Goal: Find specific page/section: Locate item on page

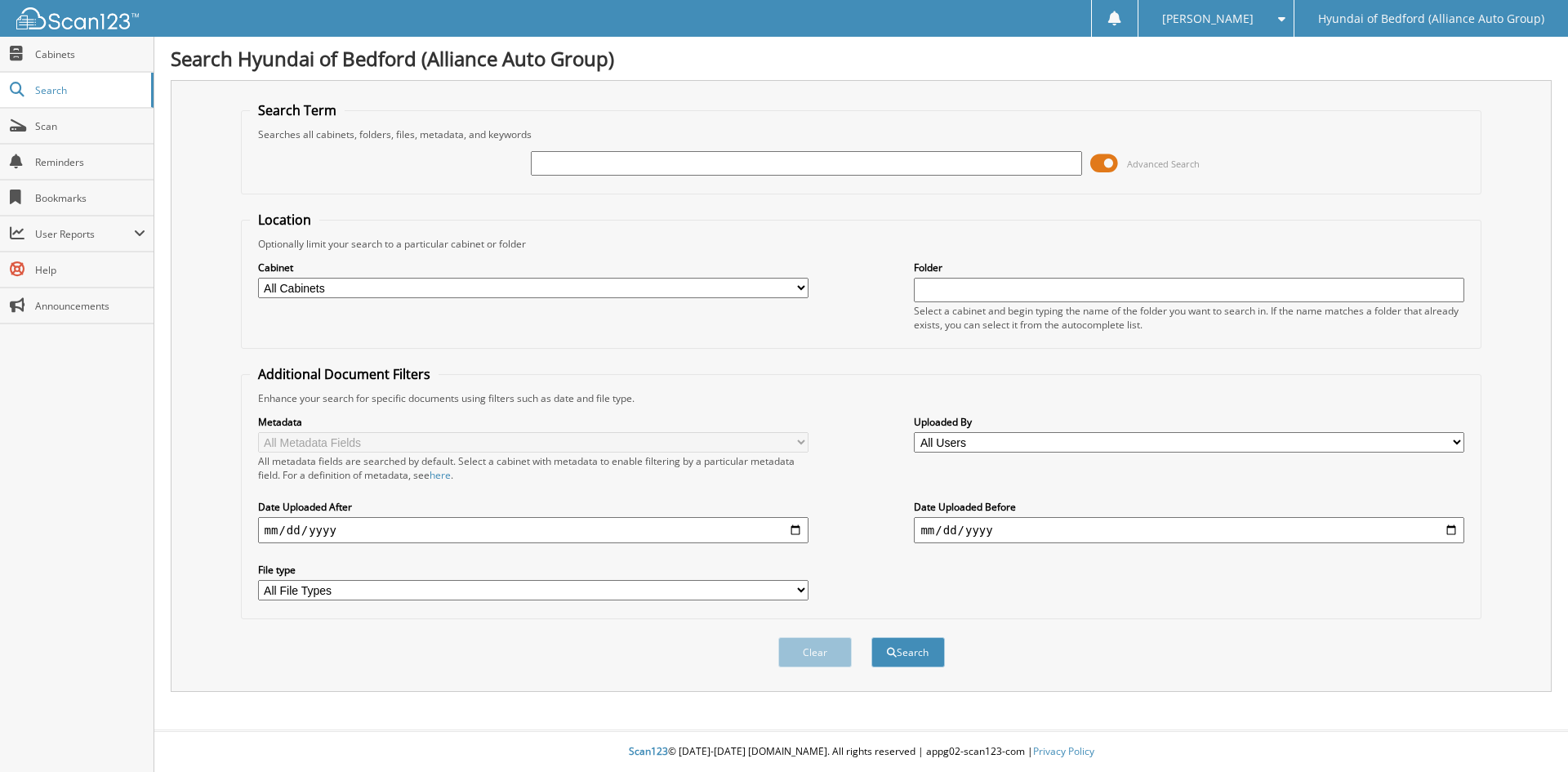
click at [628, 164] on input "text" at bounding box center [806, 164] width 550 height 25
type input "146218"
click at [872, 637] on button "Search" at bounding box center [908, 652] width 73 height 30
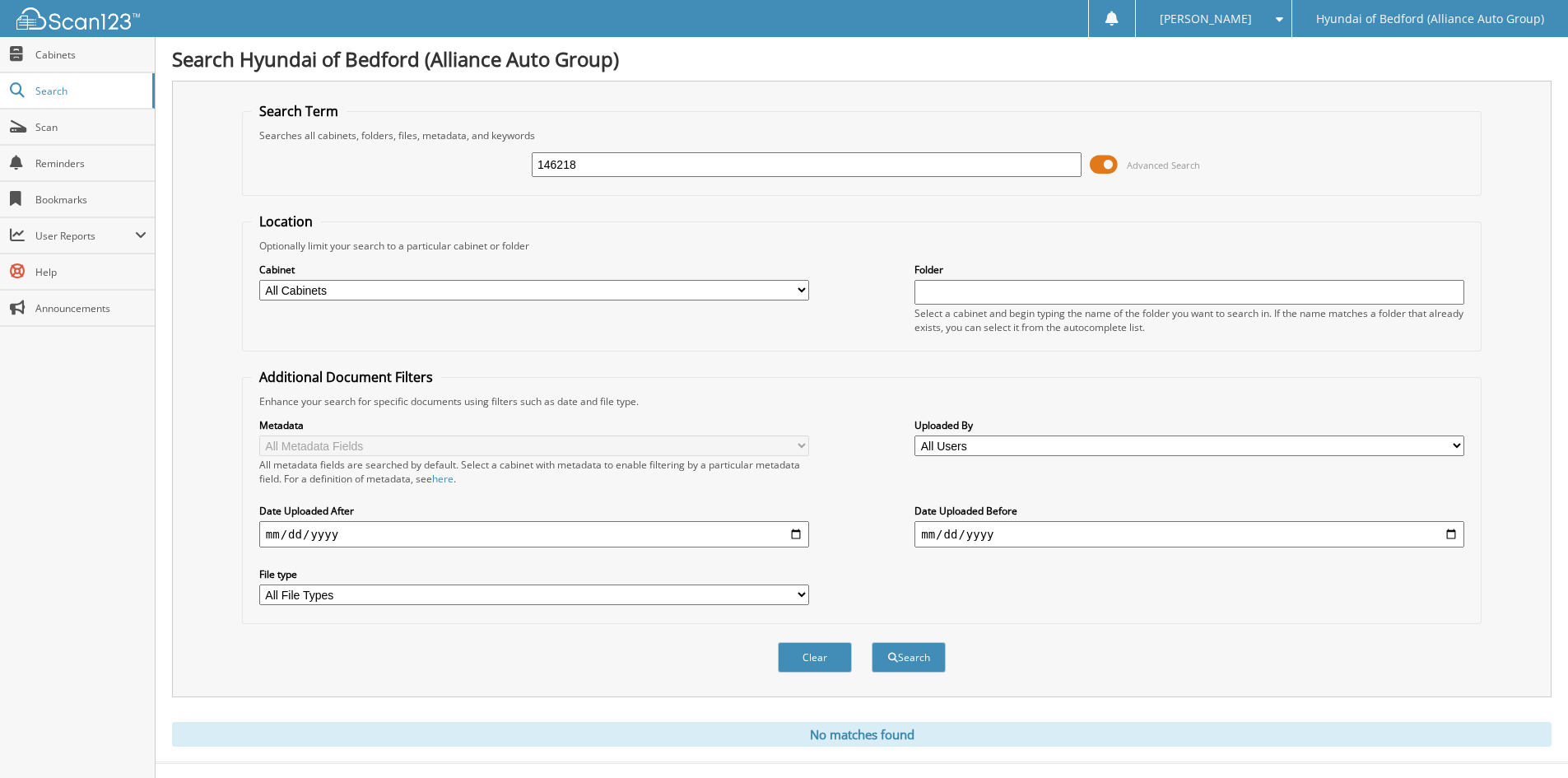
click at [554, 166] on input "146218" at bounding box center [806, 165] width 550 height 25
drag, startPoint x: 554, startPoint y: 166, endPoint x: 570, endPoint y: 138, distance: 32.2
click at [557, 158] on input "146218" at bounding box center [806, 165] width 550 height 25
type input "148907"
click at [872, 642] on button "Search" at bounding box center [908, 657] width 74 height 31
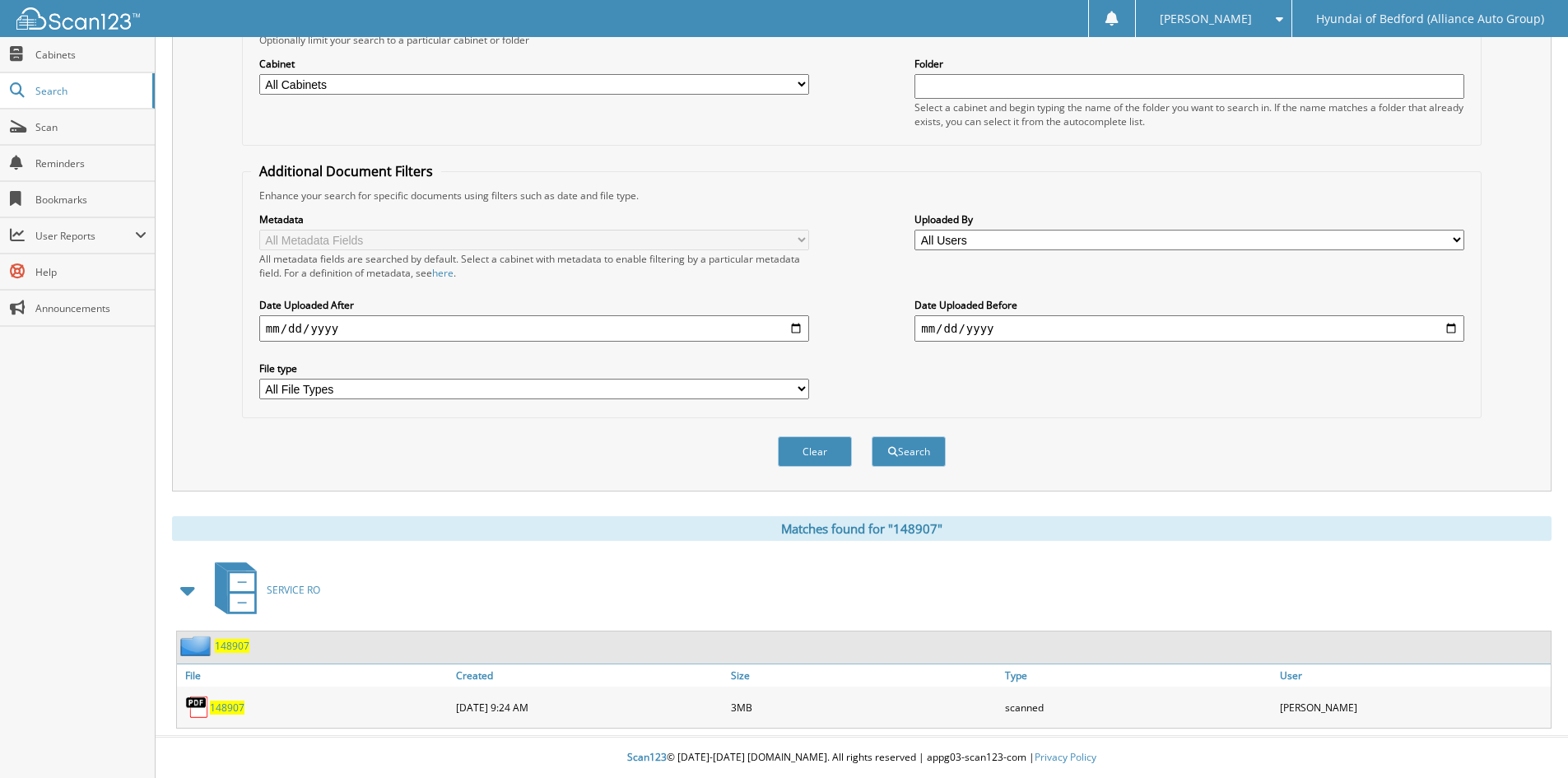
click at [232, 701] on span "148907" at bounding box center [227, 707] width 35 height 14
